Goal: Task Accomplishment & Management: Complete application form

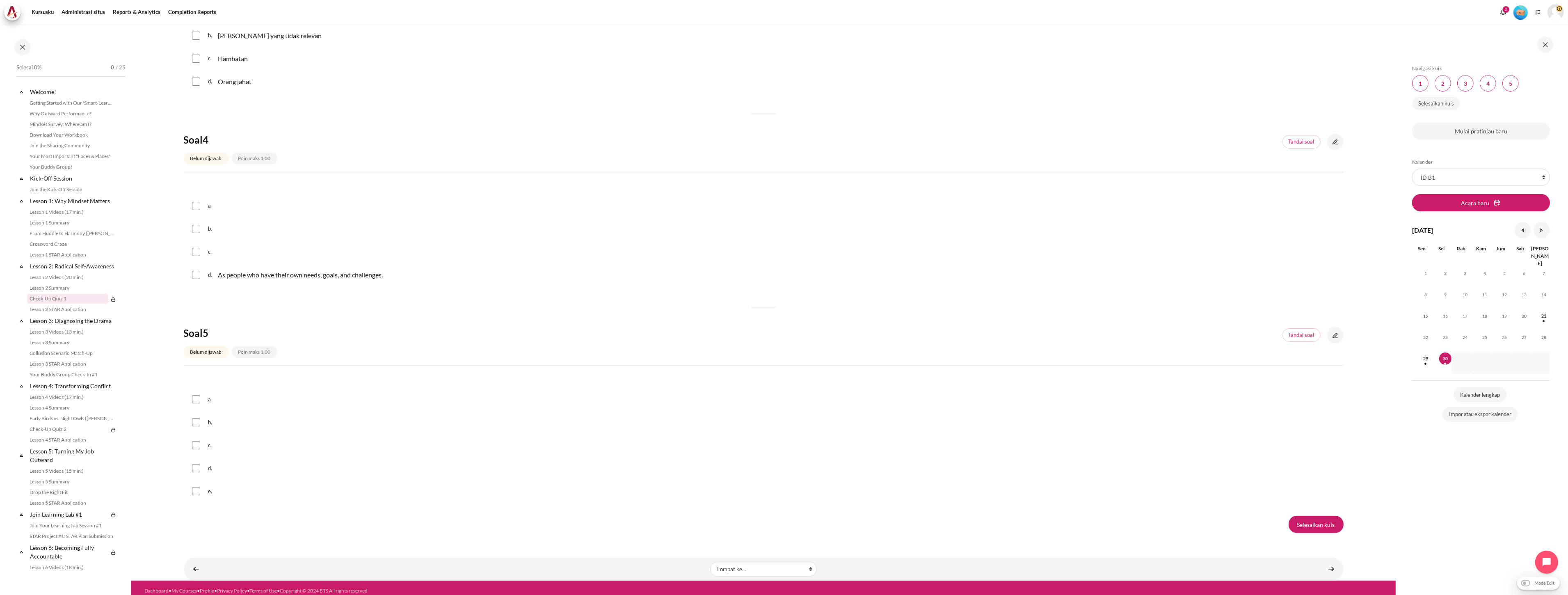
scroll to position [560, 0]
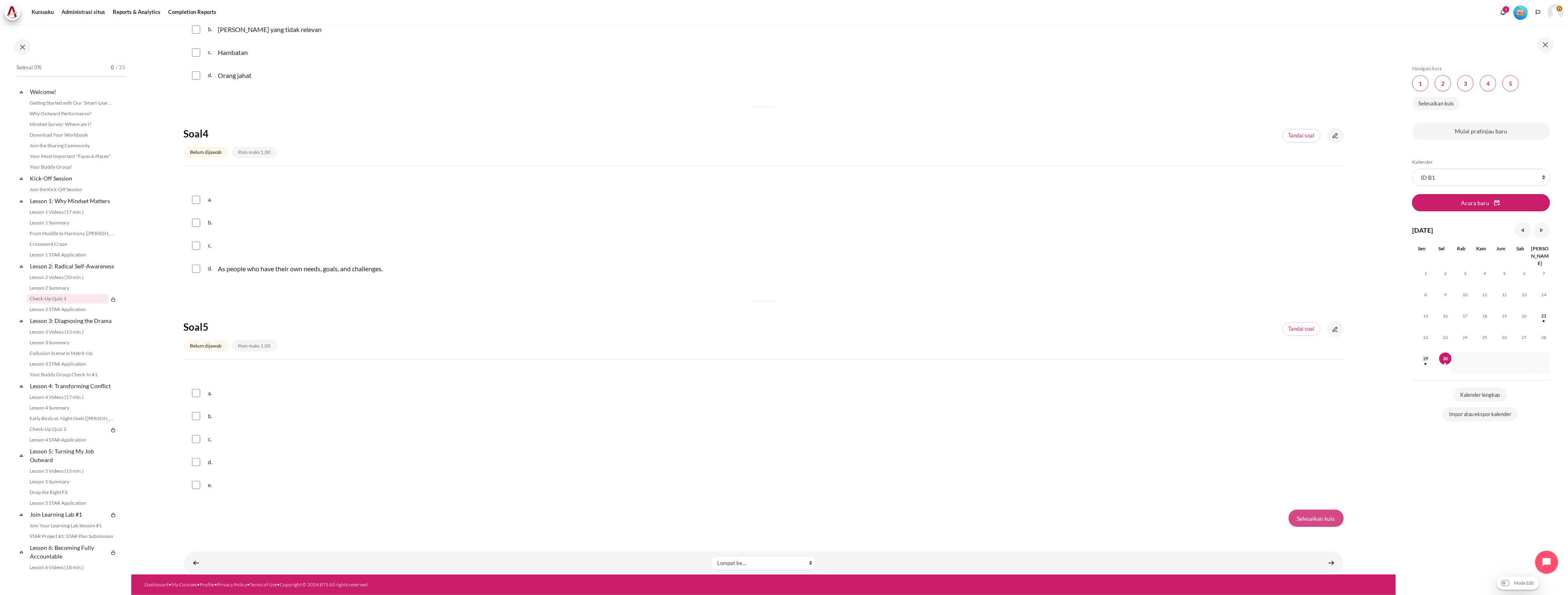
click at [1298, 519] on input "Selesaikan kuis" at bounding box center [1316, 518] width 55 height 17
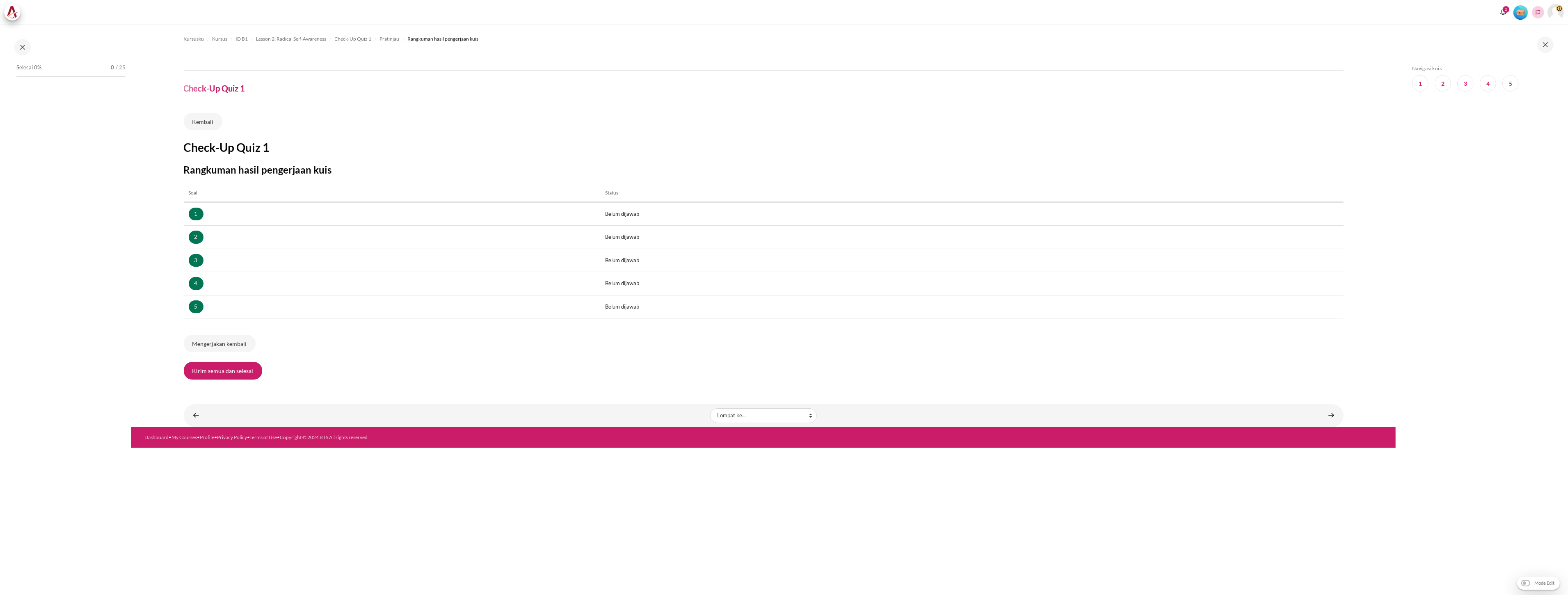
click at [1539, 13] on icon "Languages" at bounding box center [1538, 12] width 7 height 7
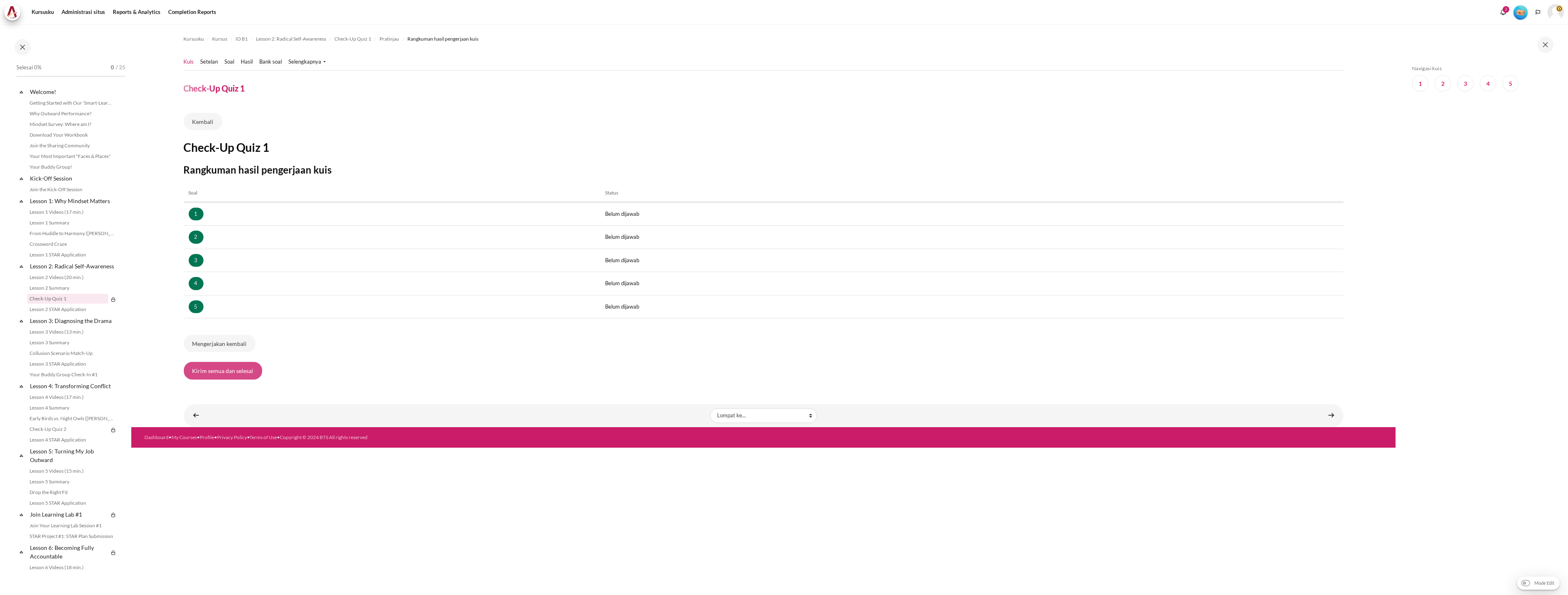
click at [221, 365] on button "Kirim semua dan selesai" at bounding box center [223, 370] width 79 height 17
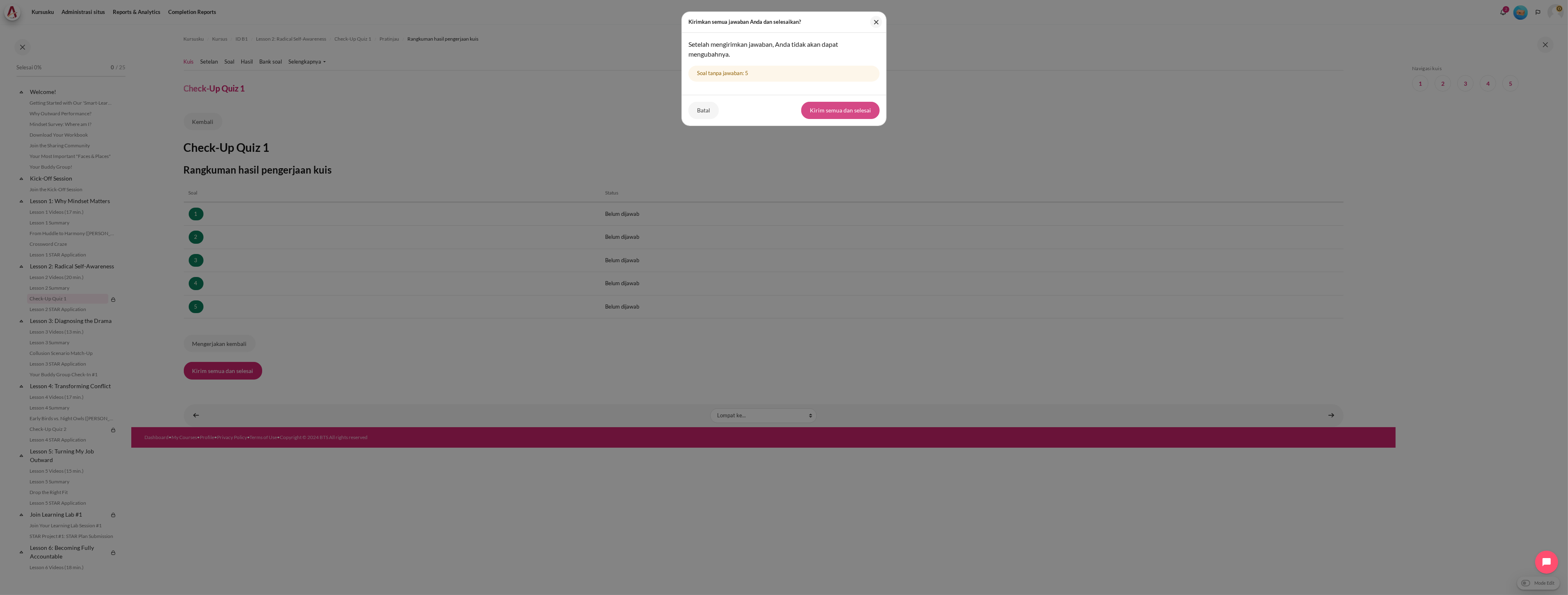
click at [849, 113] on button "Kirim semua dan selesai" at bounding box center [840, 110] width 79 height 17
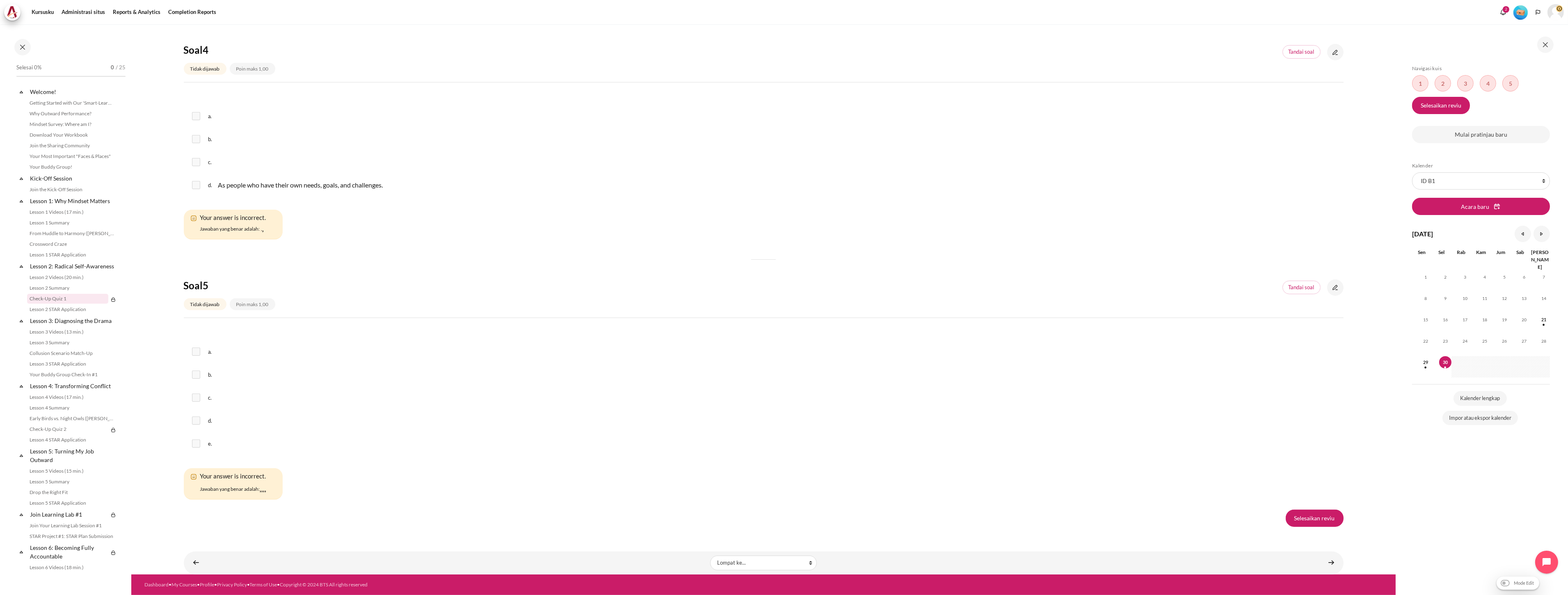
scroll to position [1230, 0]
click at [1304, 516] on link "Selesaikan reviu" at bounding box center [1314, 518] width 58 height 17
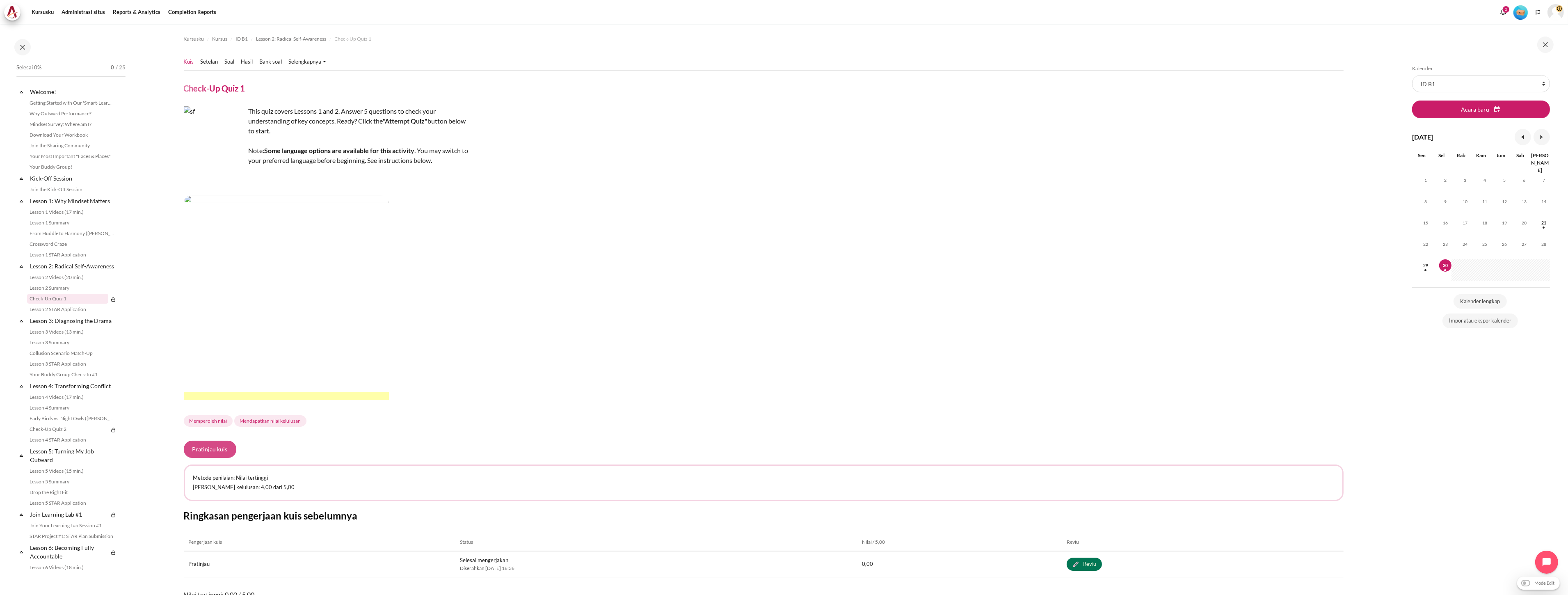
click at [217, 450] on button "Pratinjau kuis" at bounding box center [210, 449] width 52 height 17
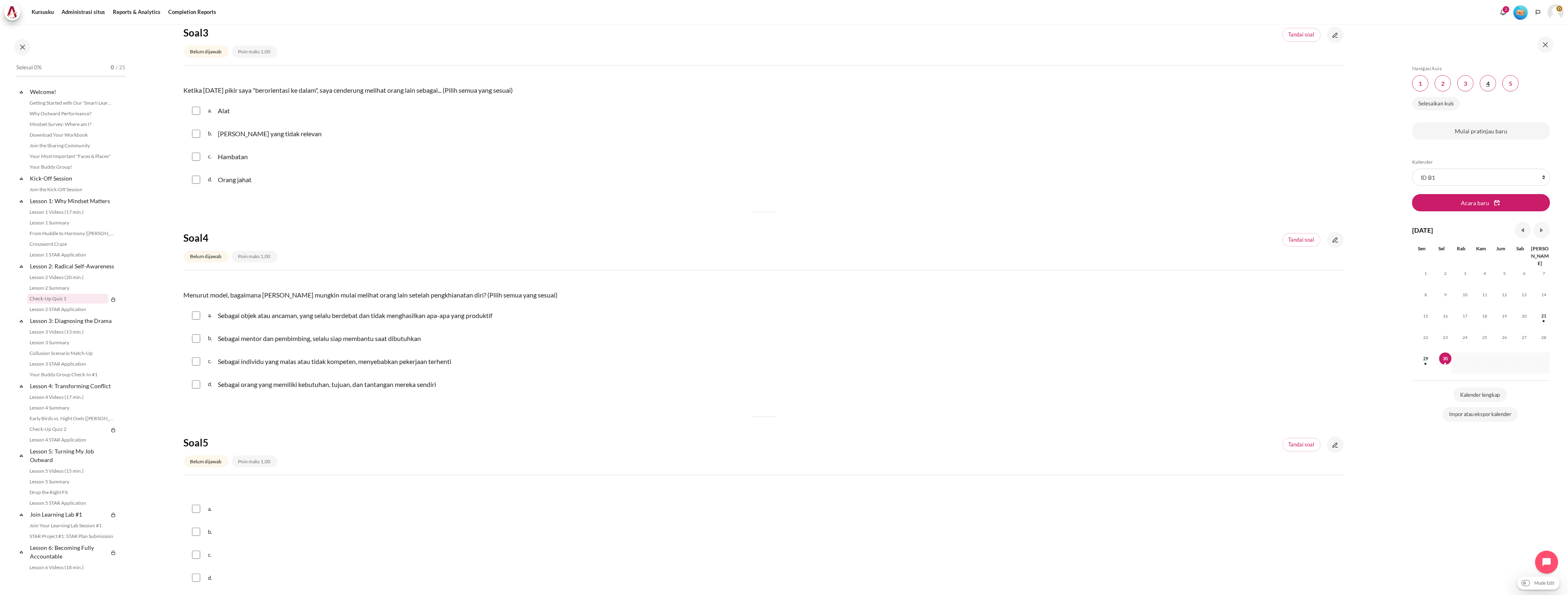
scroll to position [435, 0]
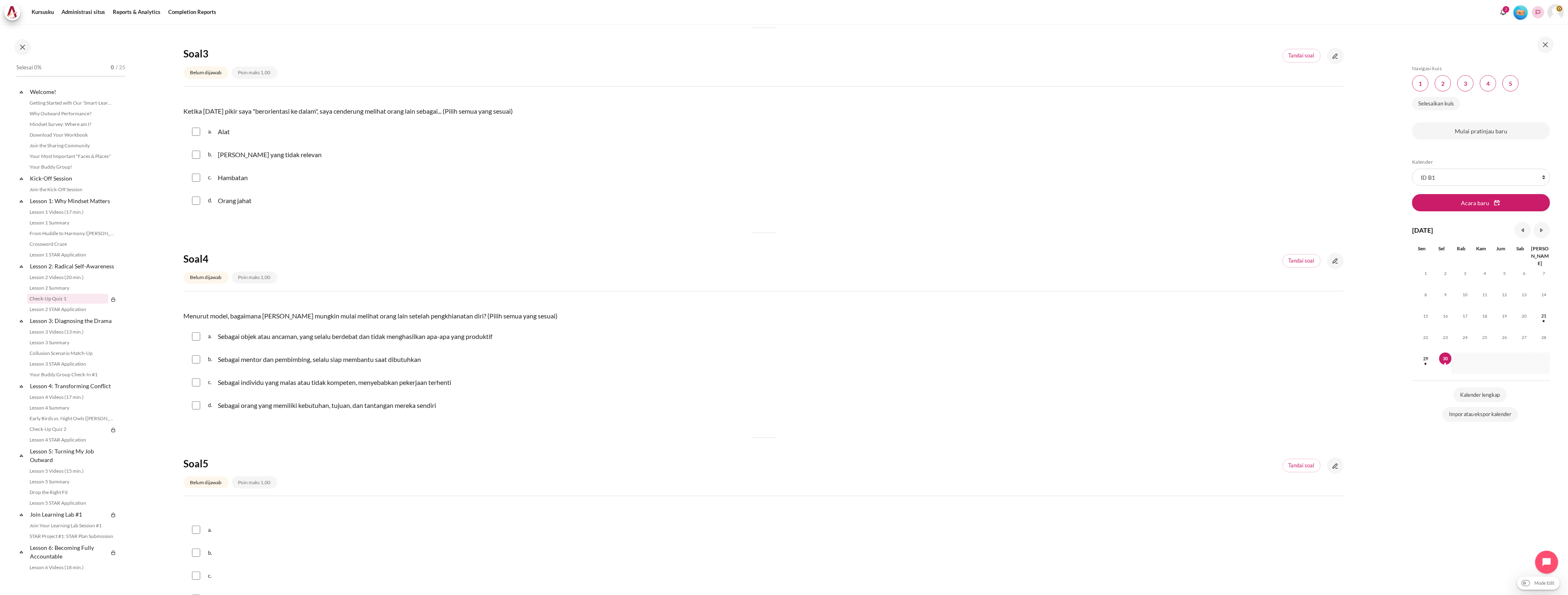
click at [1544, 13] on button "Languages" at bounding box center [1538, 12] width 12 height 12
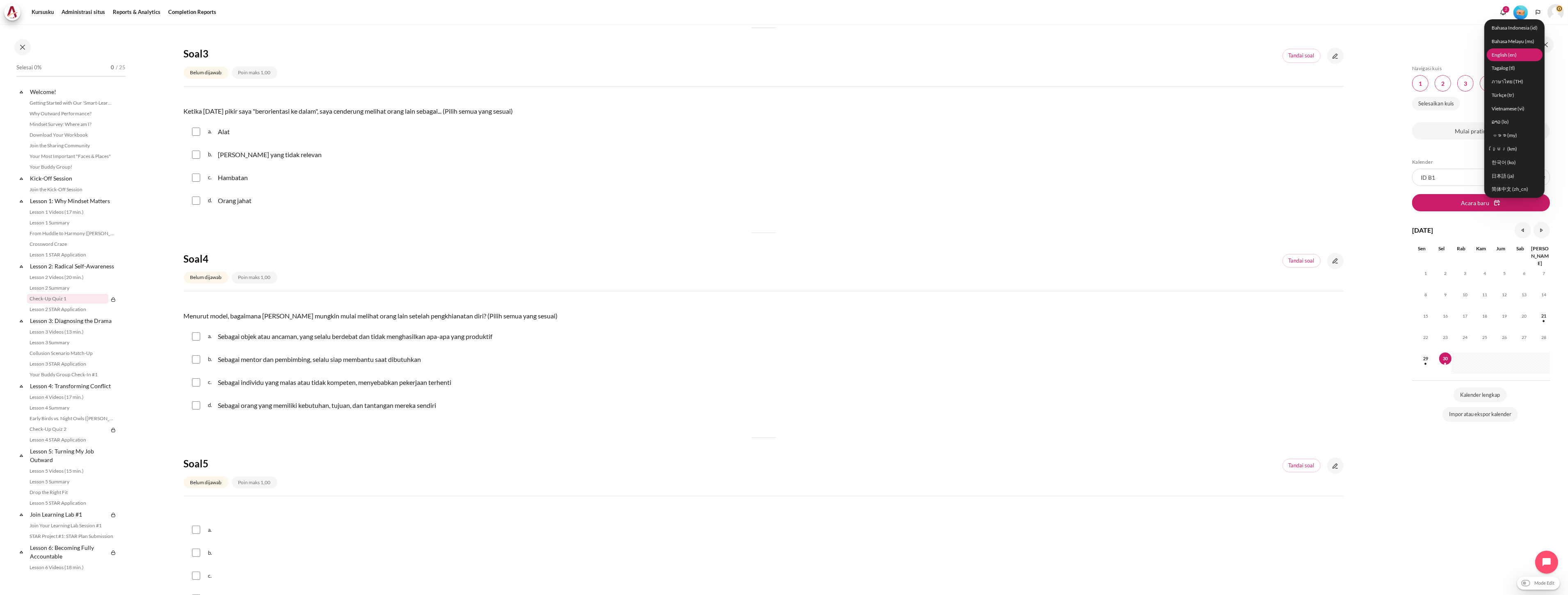
click at [1514, 58] on link "English ‎(en)‎" at bounding box center [1515, 55] width 56 height 13
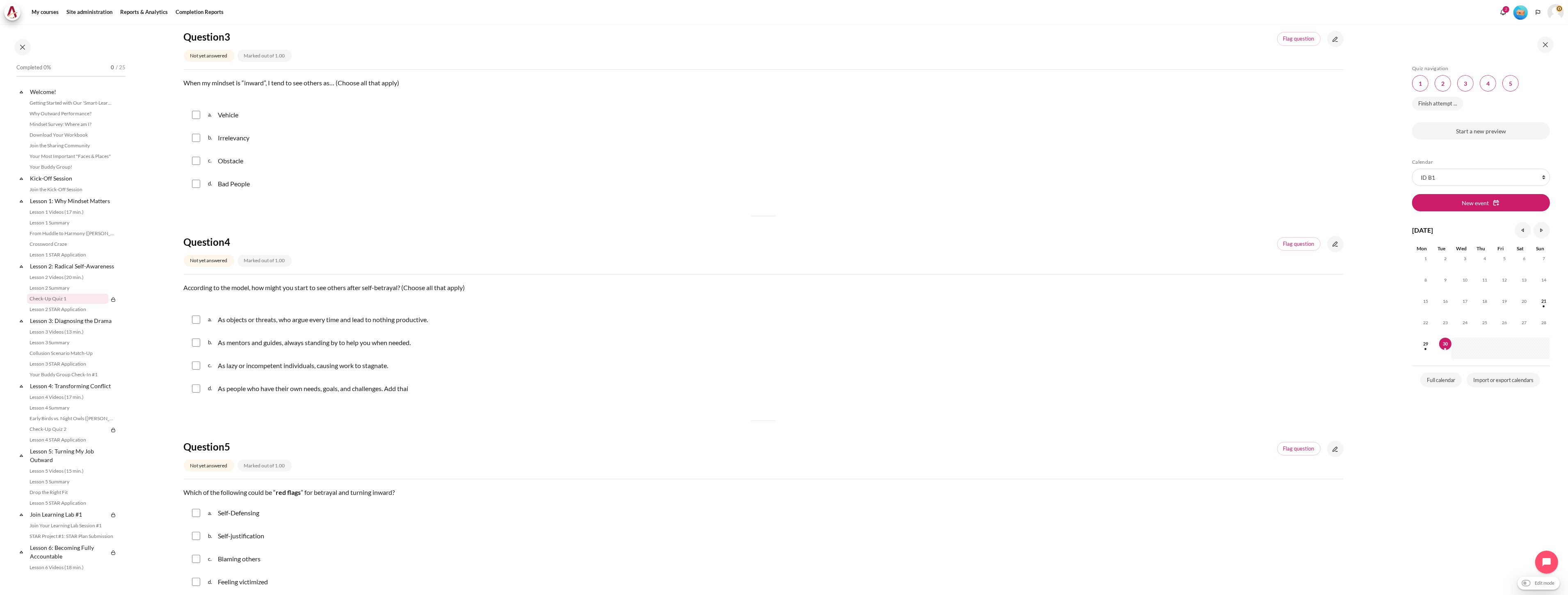
scroll to position [456, 0]
